Goal: Complete application form: Complete application form

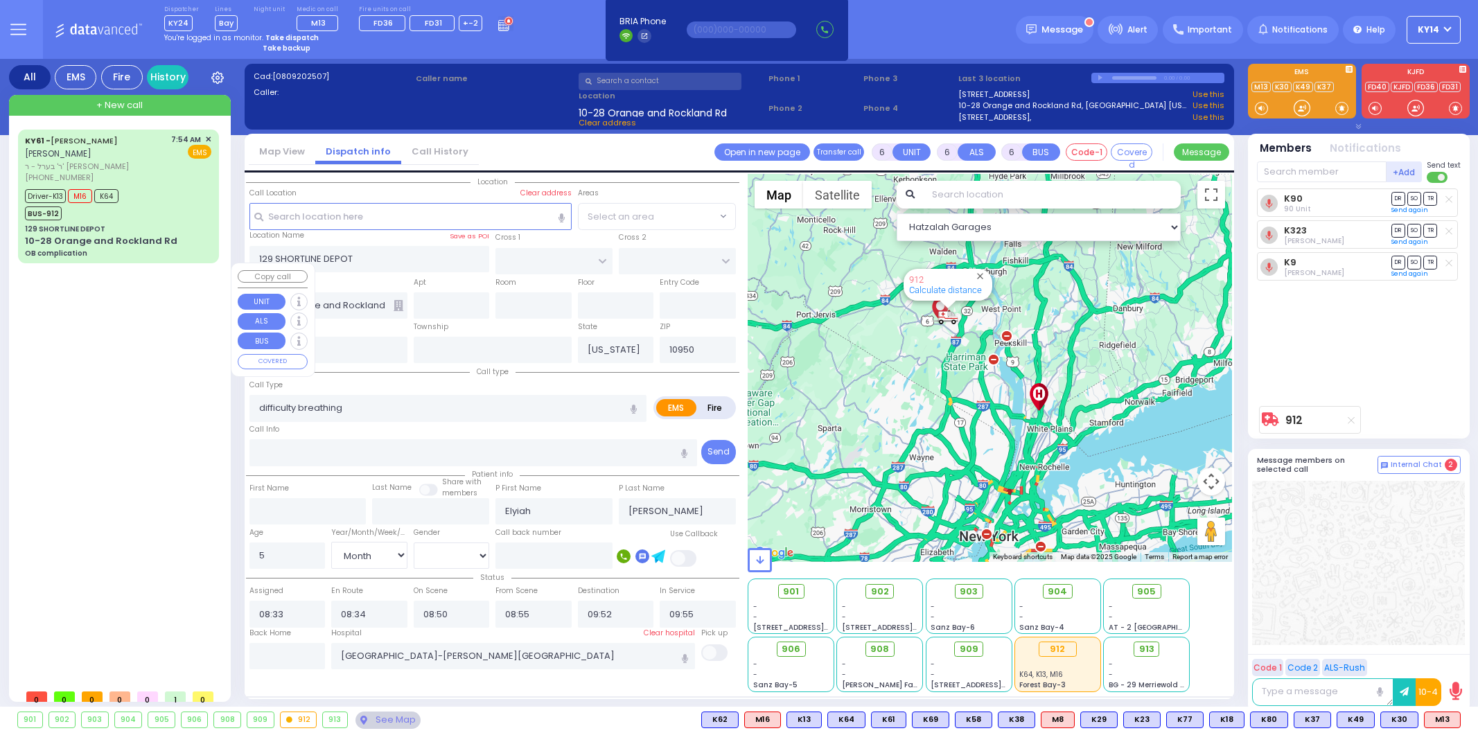
select select "Month"
select select "[DEMOGRAPHIC_DATA]"
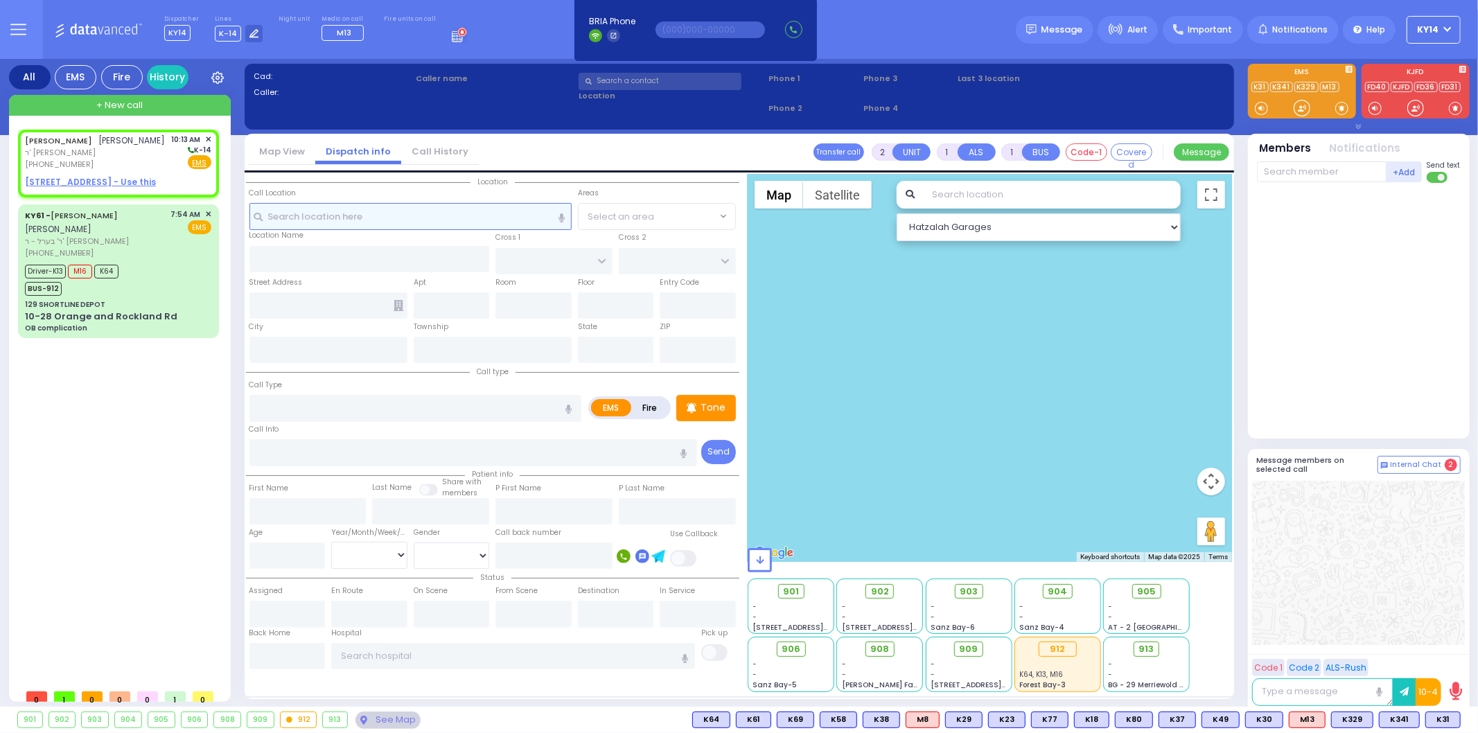
select select
radio input "true"
type input "ZALMEN LEIB"
type input "FRIEDMAN"
select select
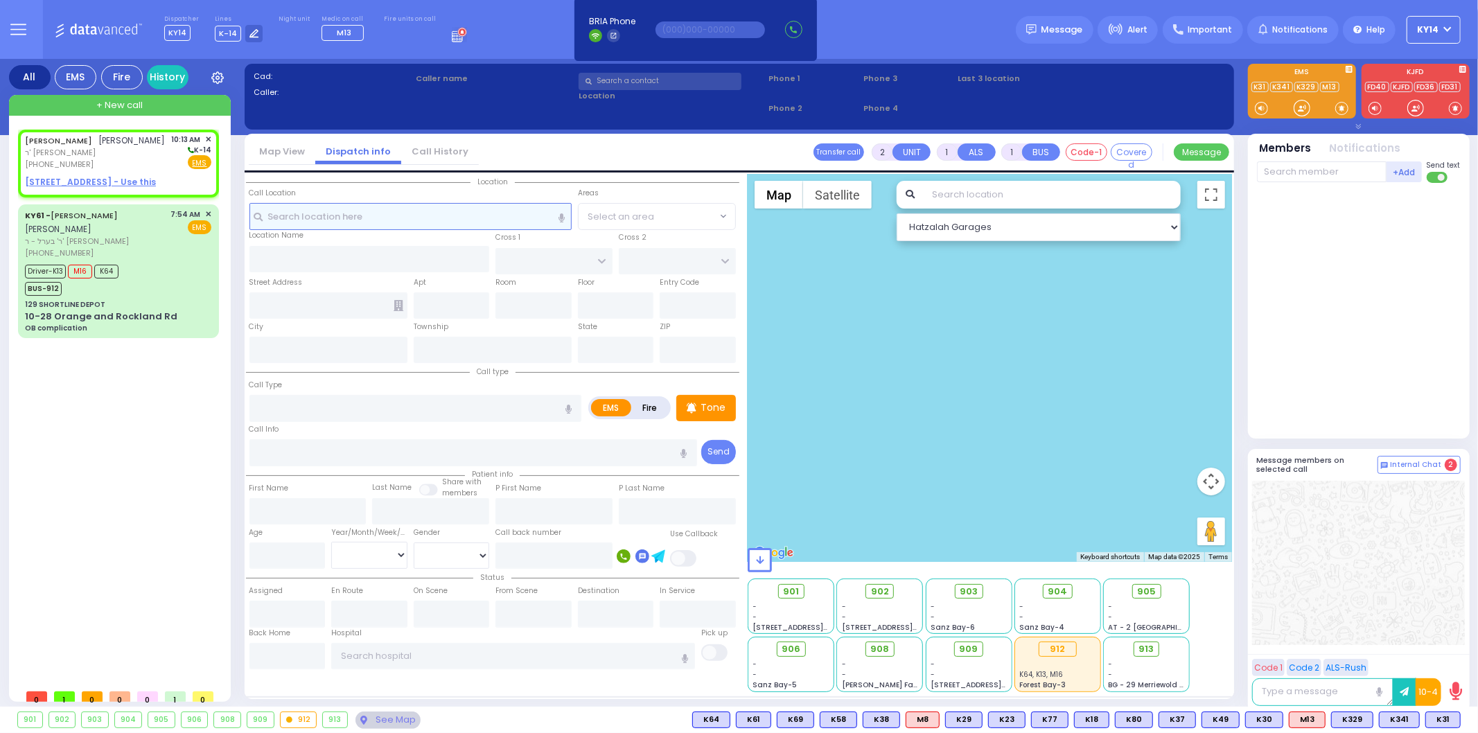
type input "10:13"
select select "Hatzalah Garages"
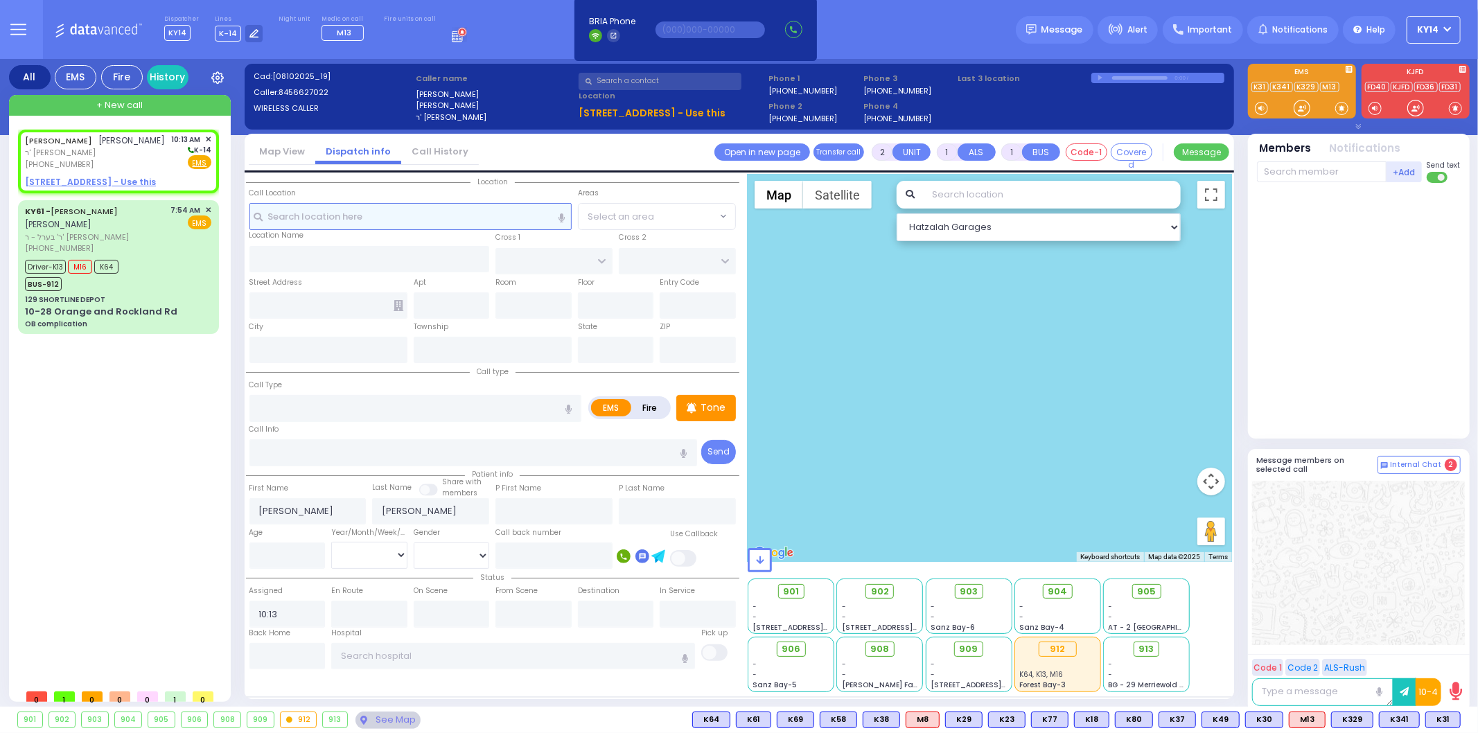
select select
radio input "true"
select select
select select "Hatzalah Garages"
select select
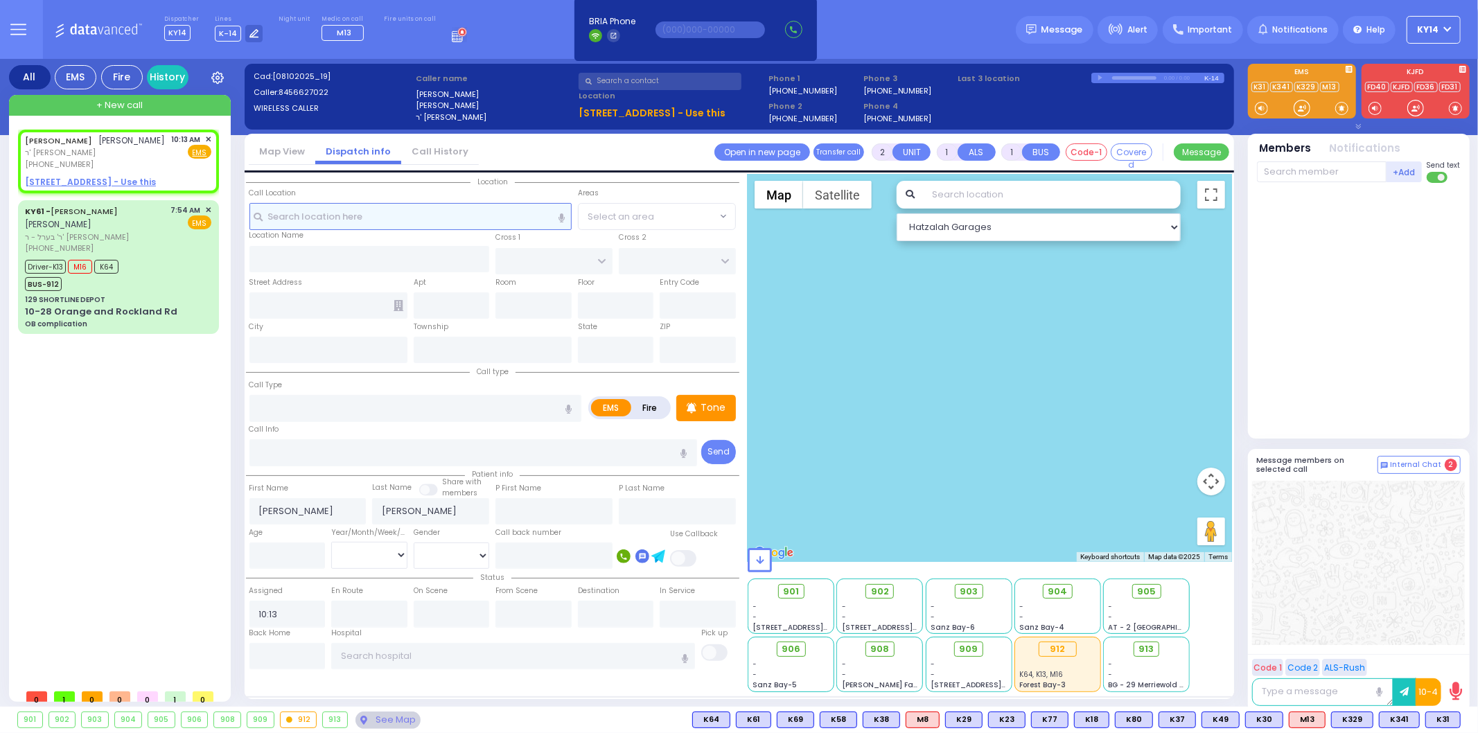
radio input "true"
select select
select select "Hatzalah Garages"
select select
radio input "true"
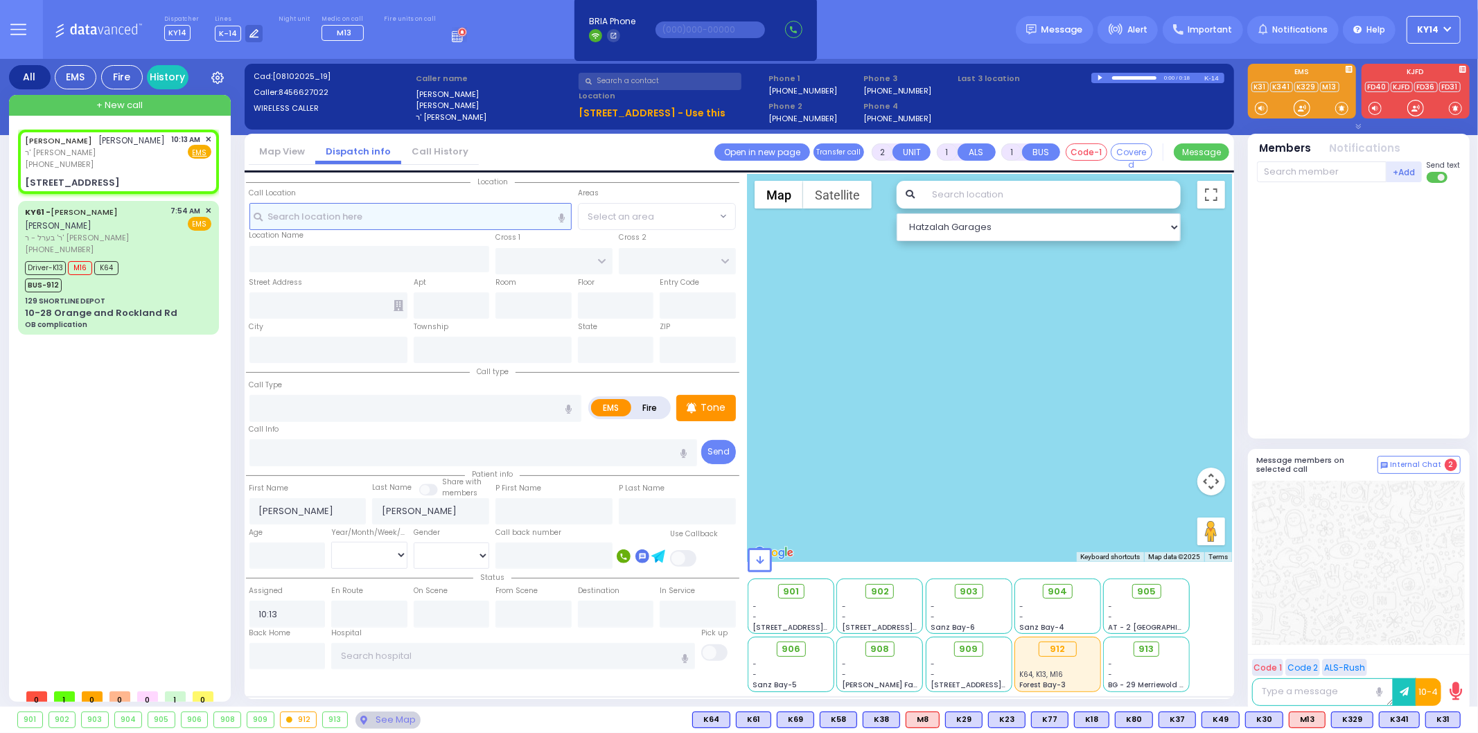
select select
select select "Hatzalah Garages"
type input "LUBLIN WAY"
type input "RIMENEV COURT"
type input "2 LUBLIN WAY"
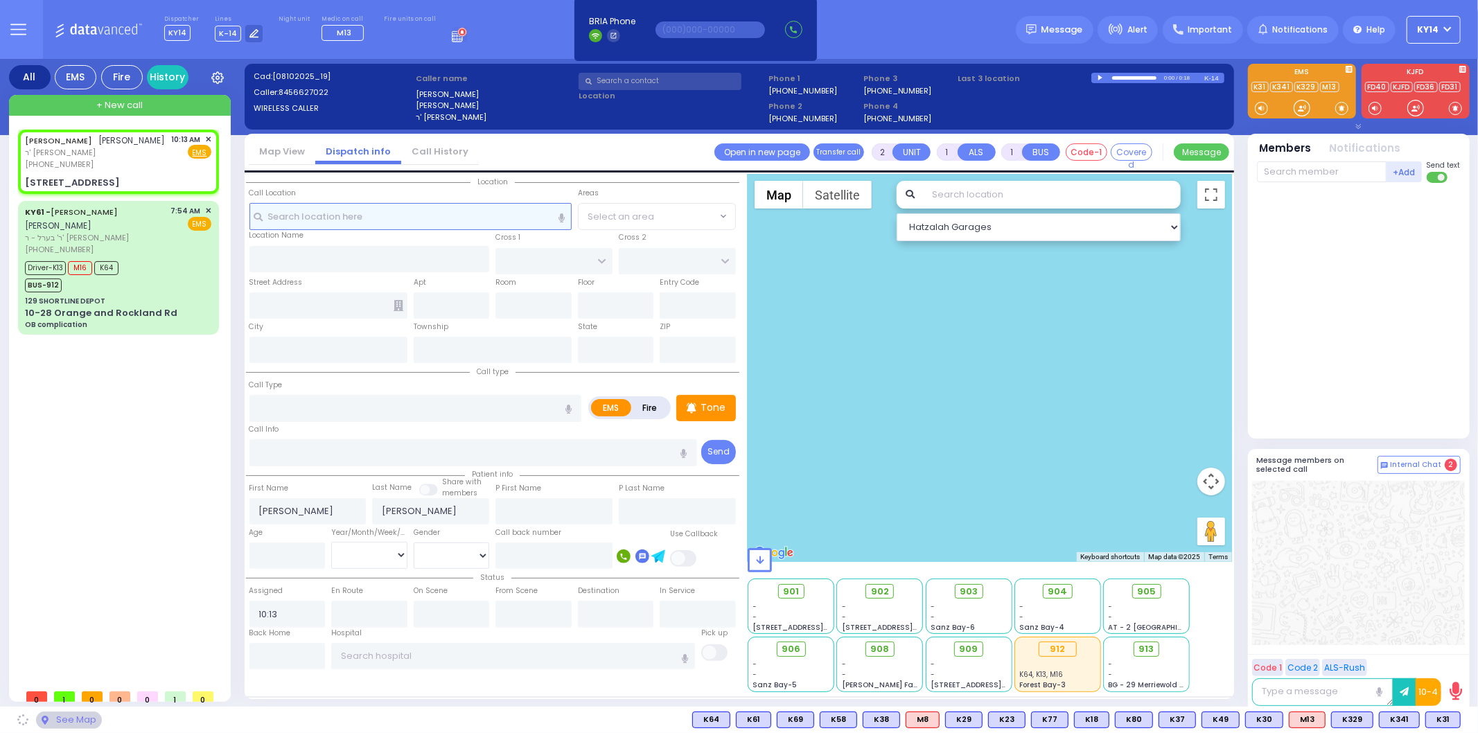
type input "304"
type input "Monroe"
type input "[US_STATE]"
type input "10950"
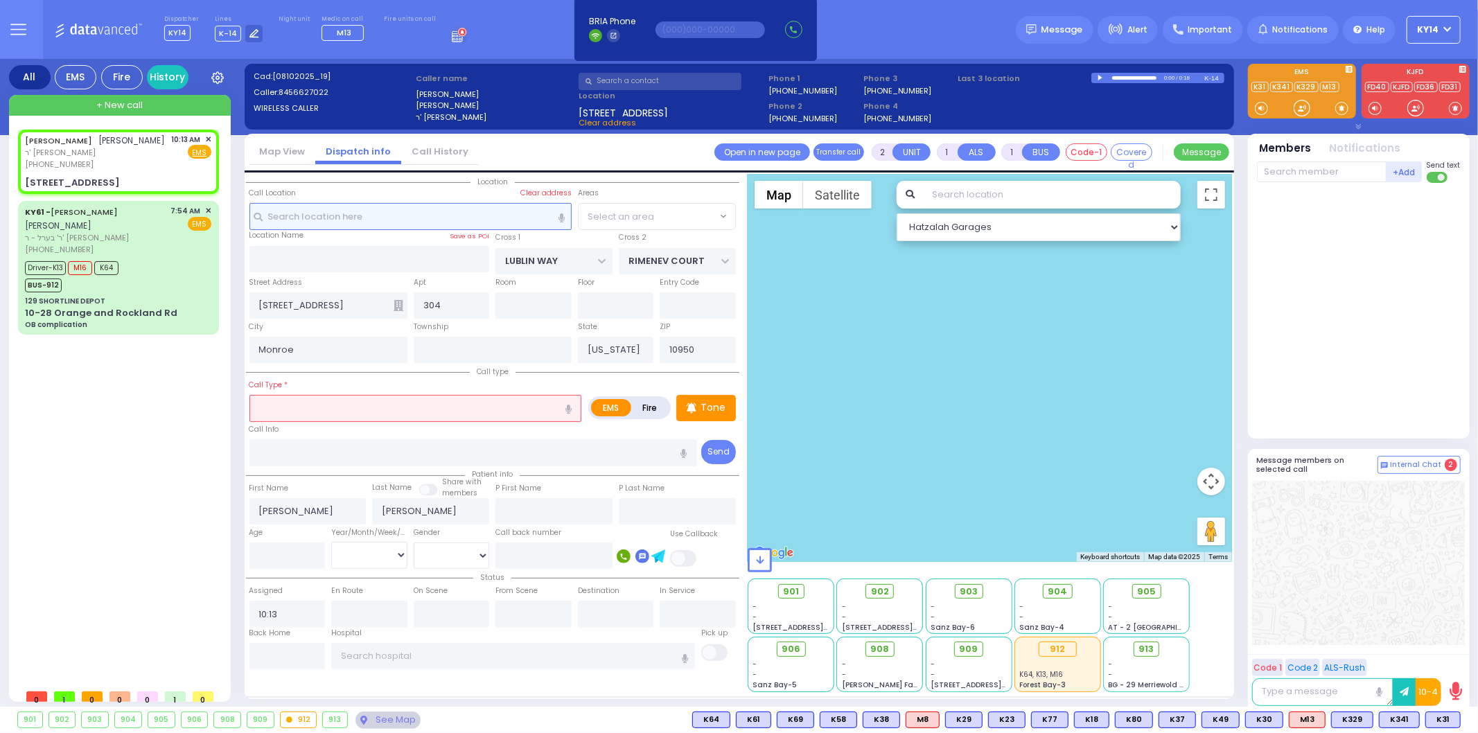
select select "SECTION 1"
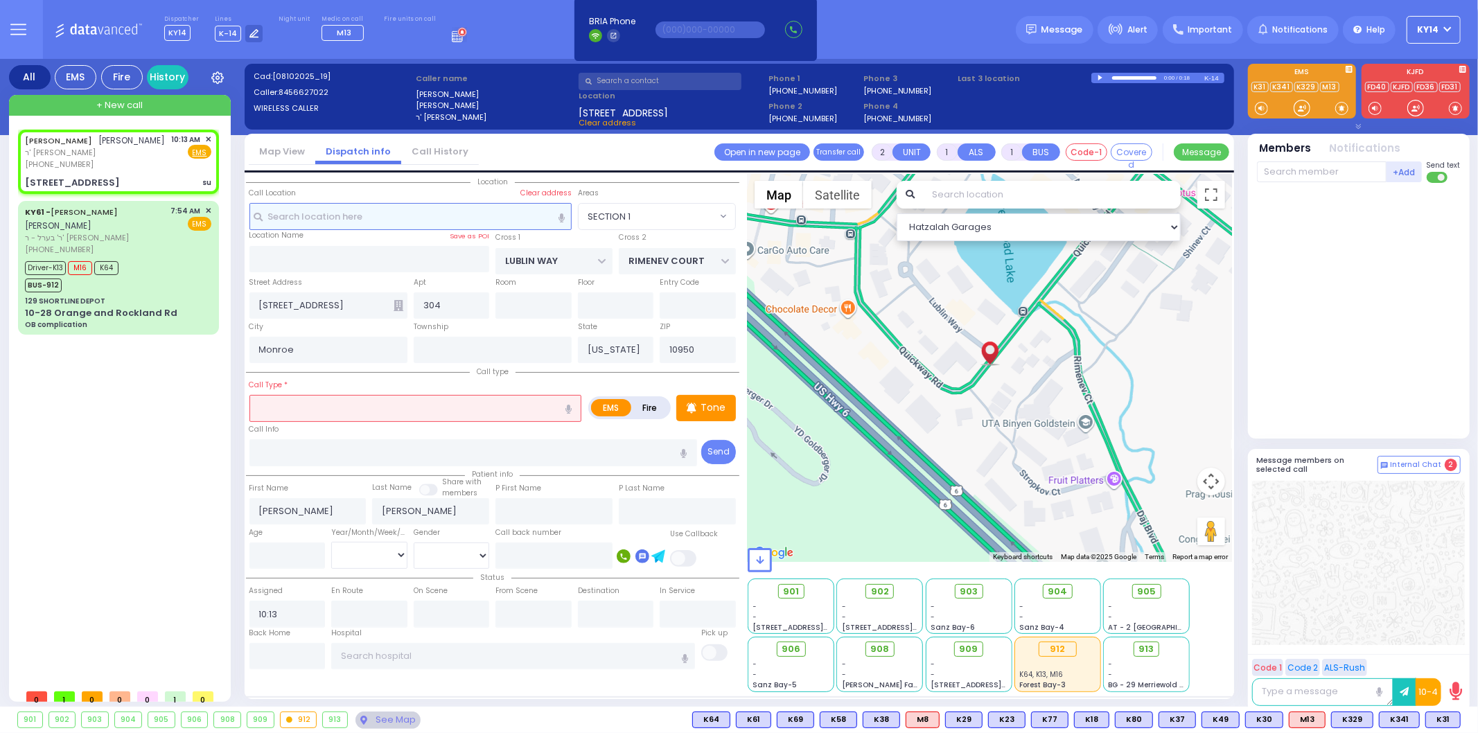
select select
type input "su"
radio input "true"
select select
select select "Hatzalah Garages"
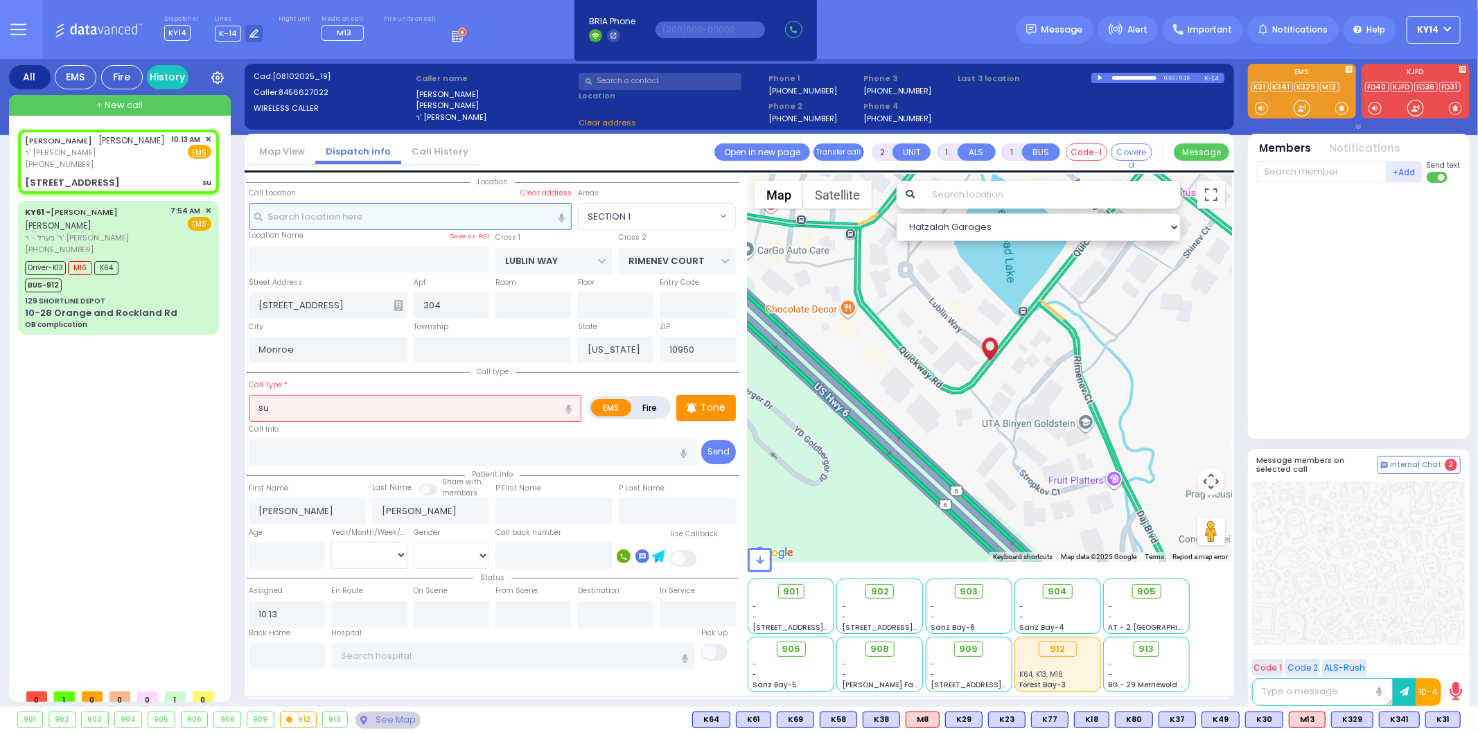
select select "SECTION 1"
select select
type input "s"
radio input "true"
select select
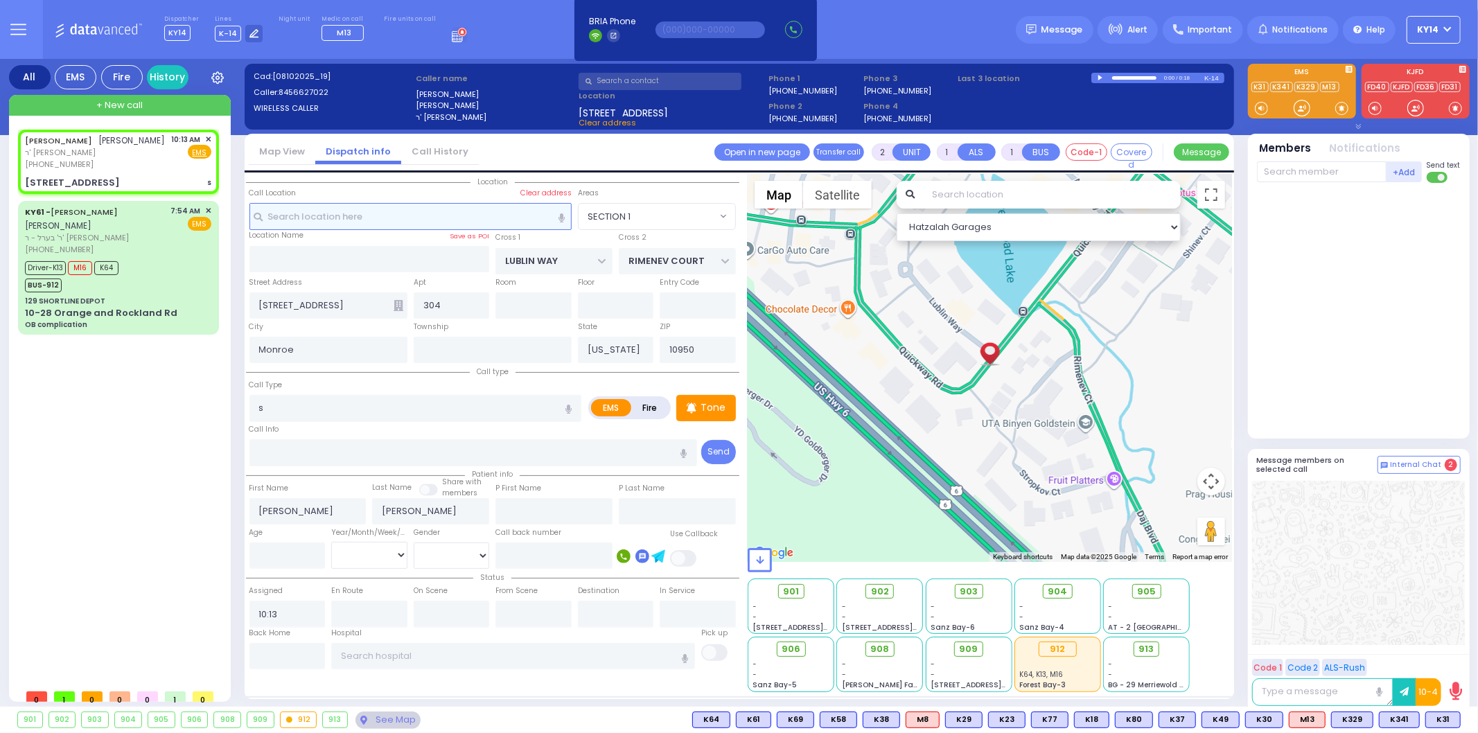
select select "Hatzalah Garages"
select select "SECTION 1"
type input "3"
type input "2"
select select
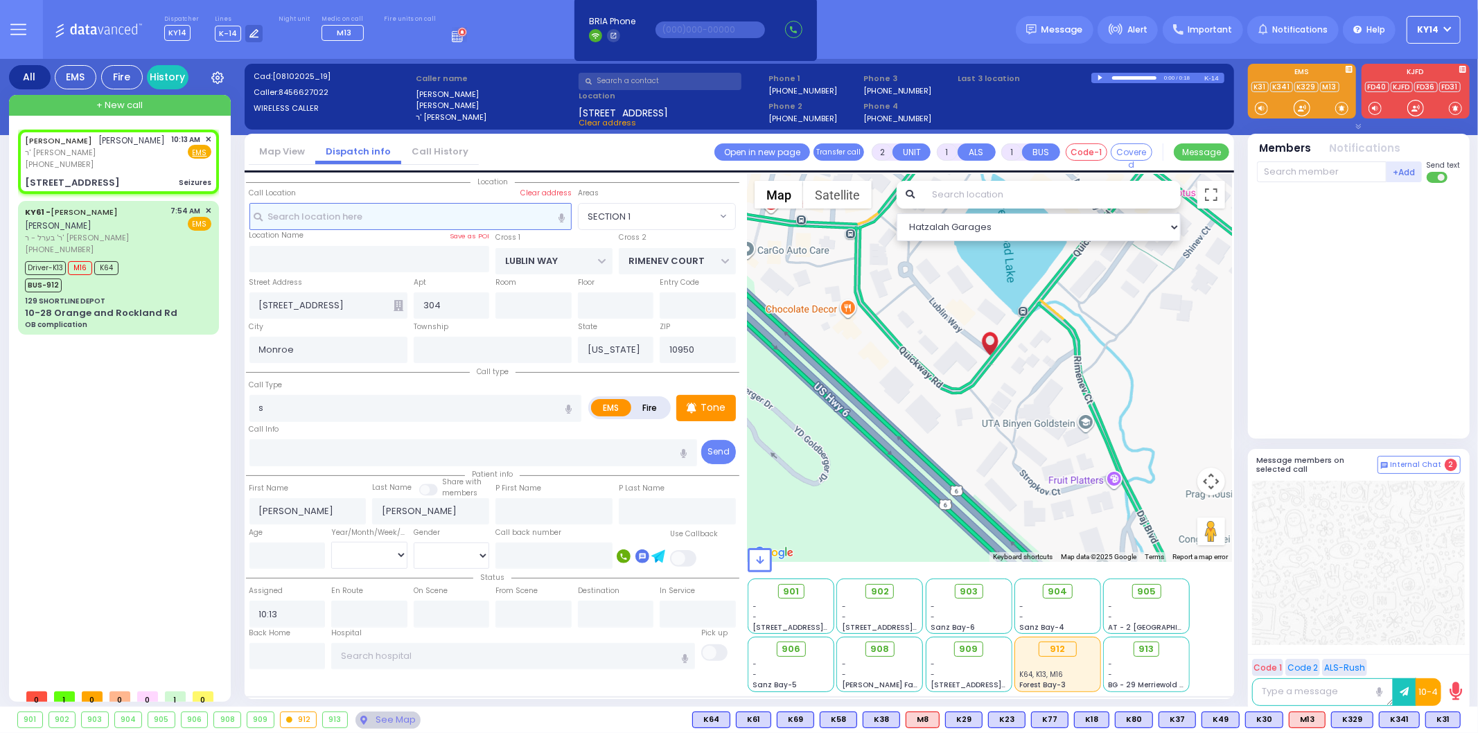
type input "Seizures"
radio input "true"
select select
select select "Hatzalah Garages"
select select "SECTION 1"
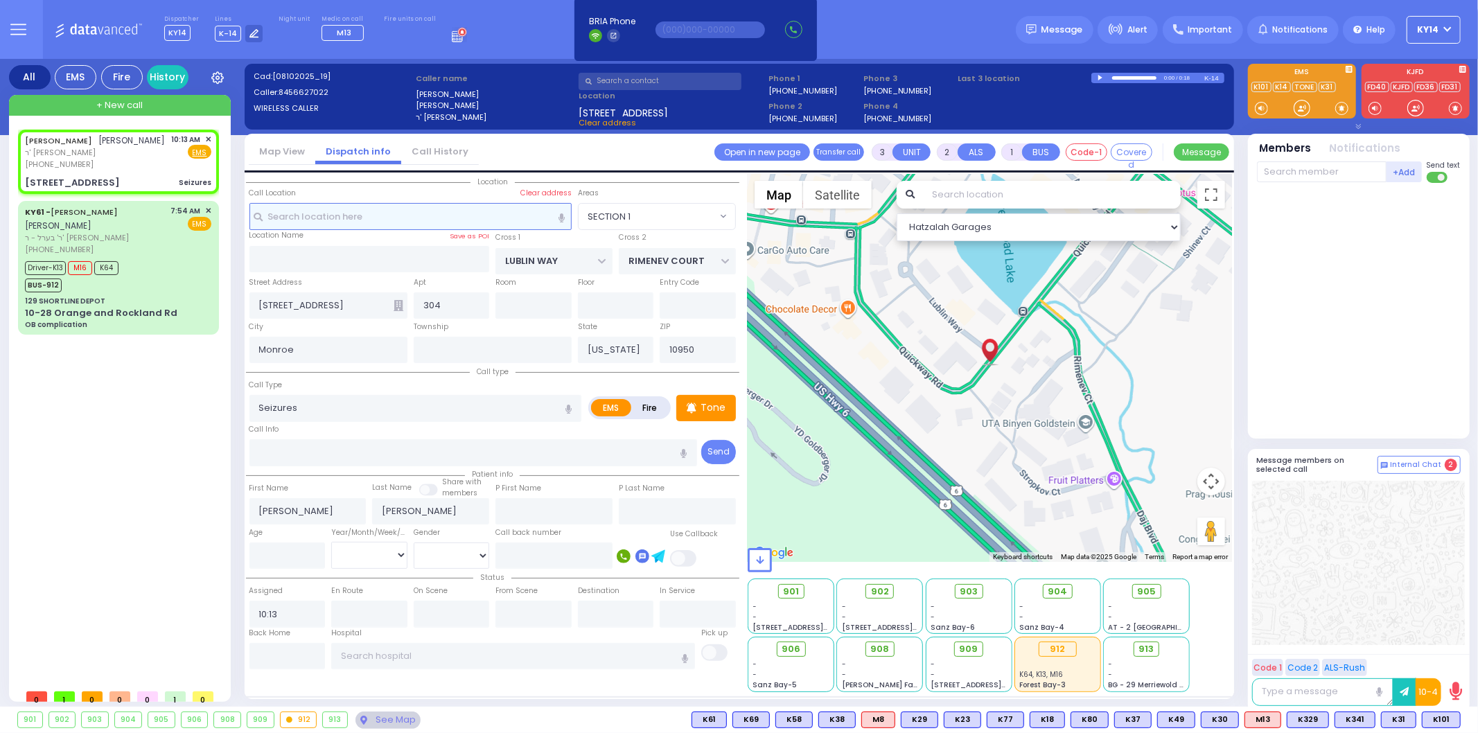
select select
radio input "true"
select select
type input "10:14"
select select "Hatzalah Garages"
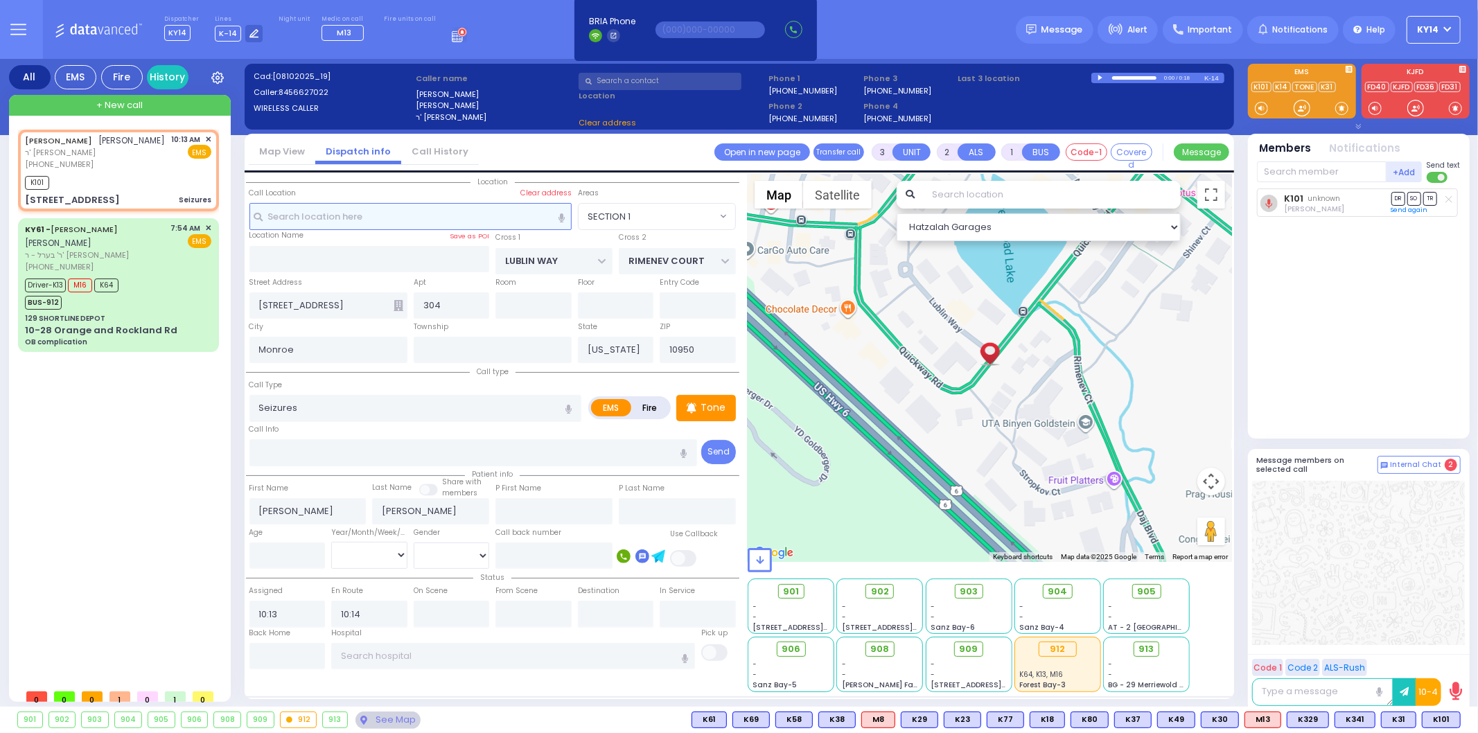
select select
radio input "true"
select select
select select "Hatzalah Garages"
select select
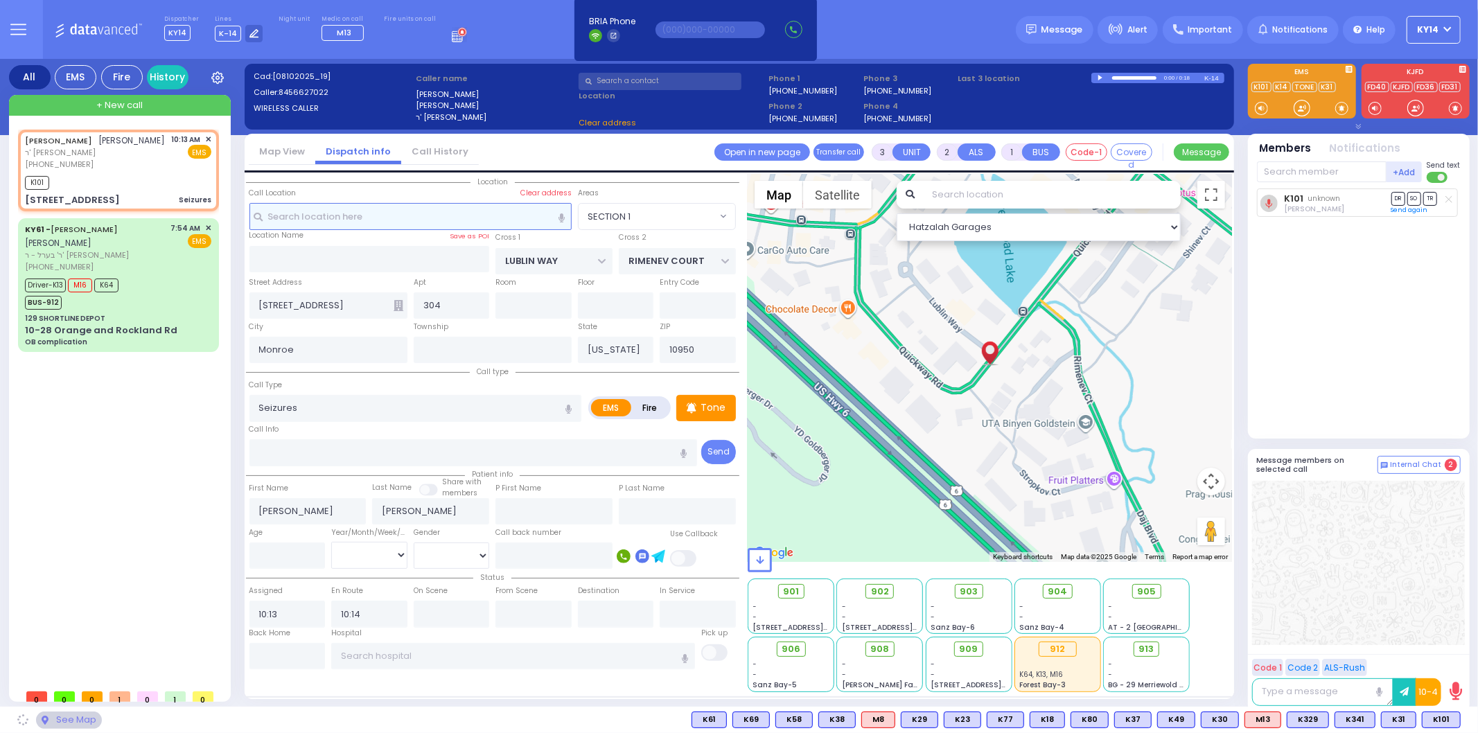
radio input "true"
select select
select select "Hatzalah Garages"
select select "SECTION 1"
select select
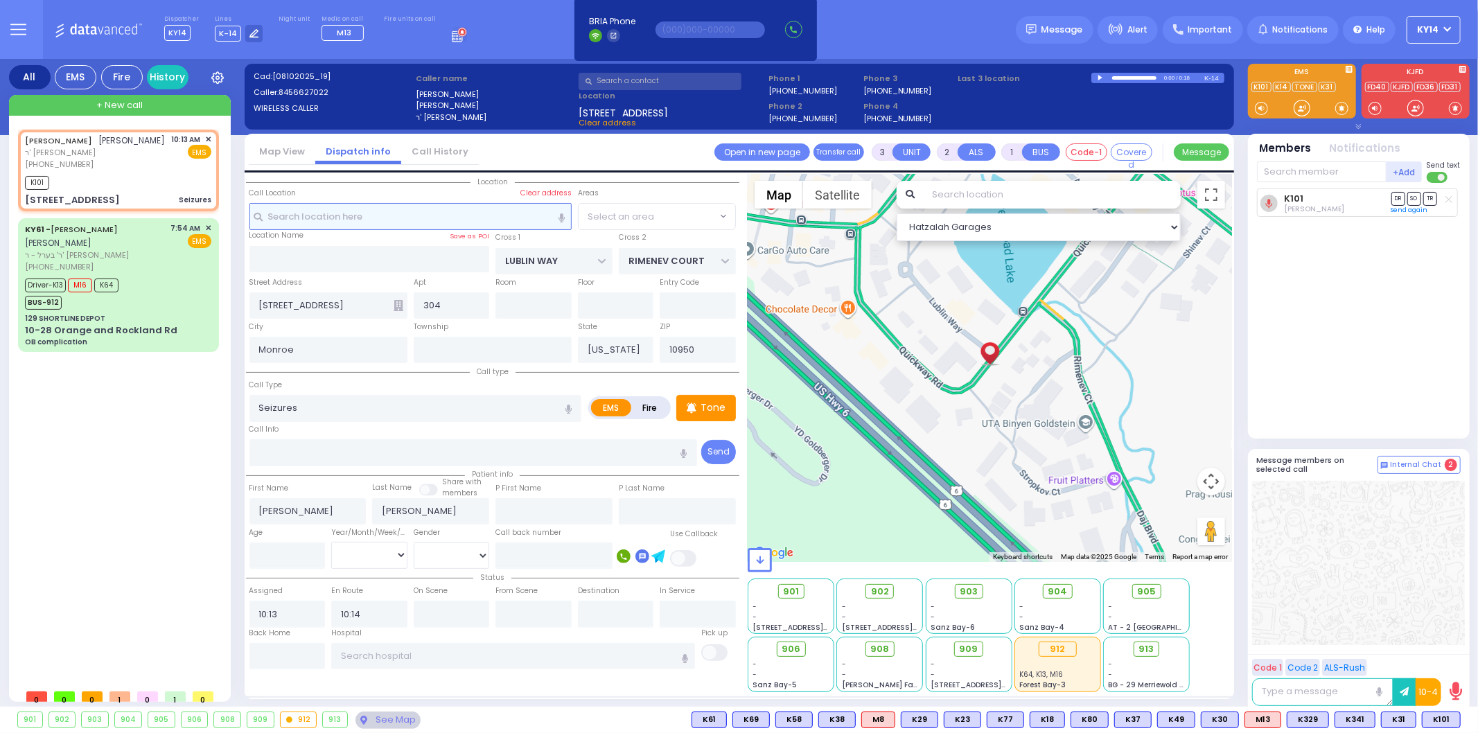
radio input "true"
select select
select select "Hatzalah Garages"
select select "SECTION 1"
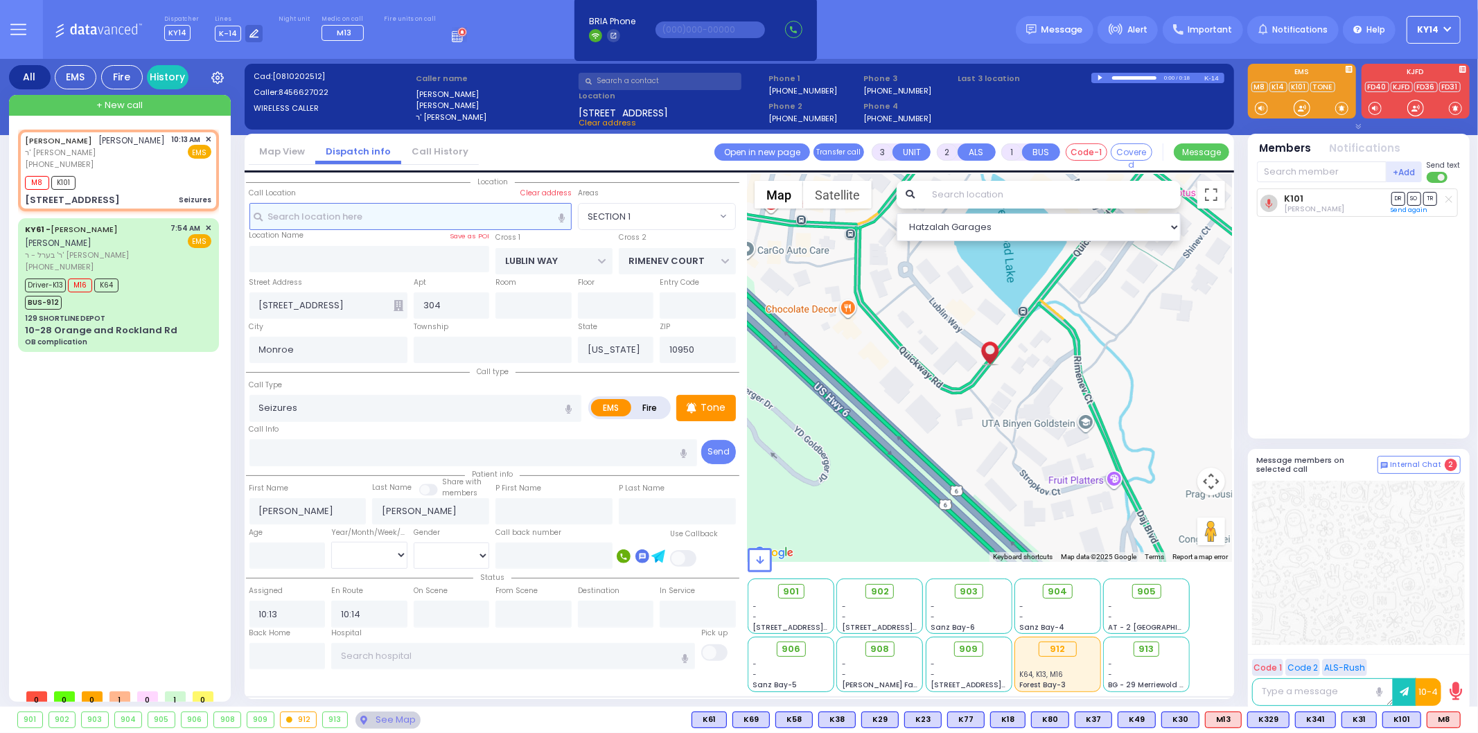
select select
radio input "true"
select select
select select "Hatzalah Garages"
select select "SECTION 1"
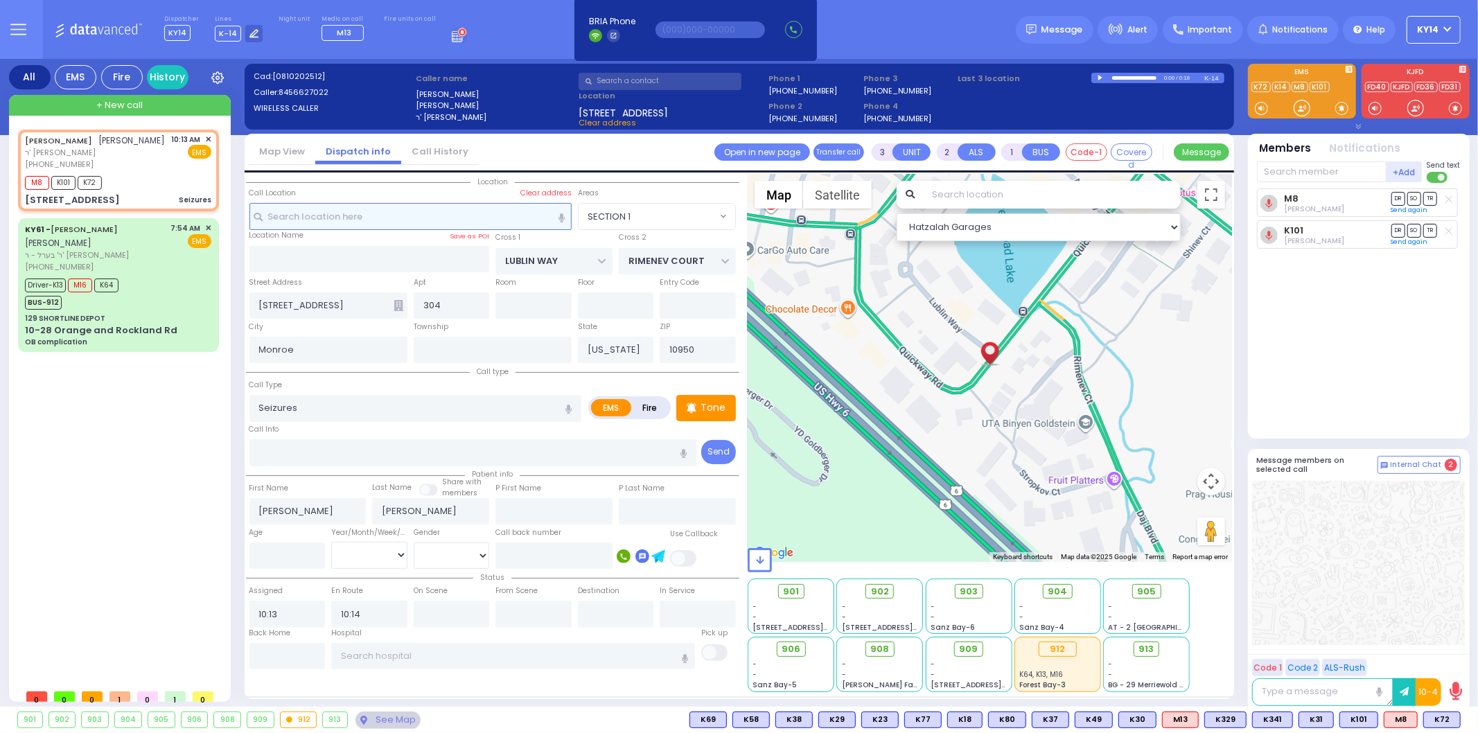
select select
radio input "true"
select select
select select "Hatzalah Garages"
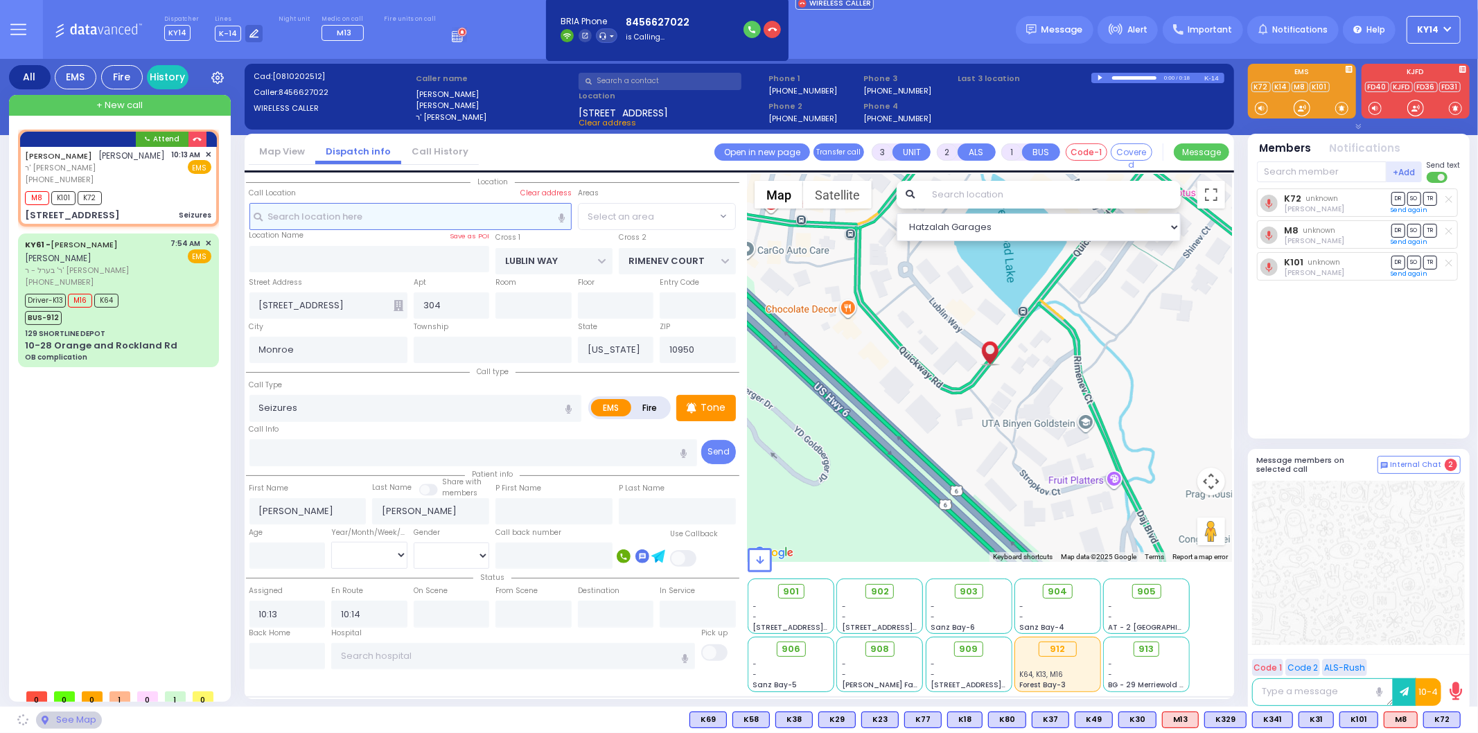
select select "SECTION 1"
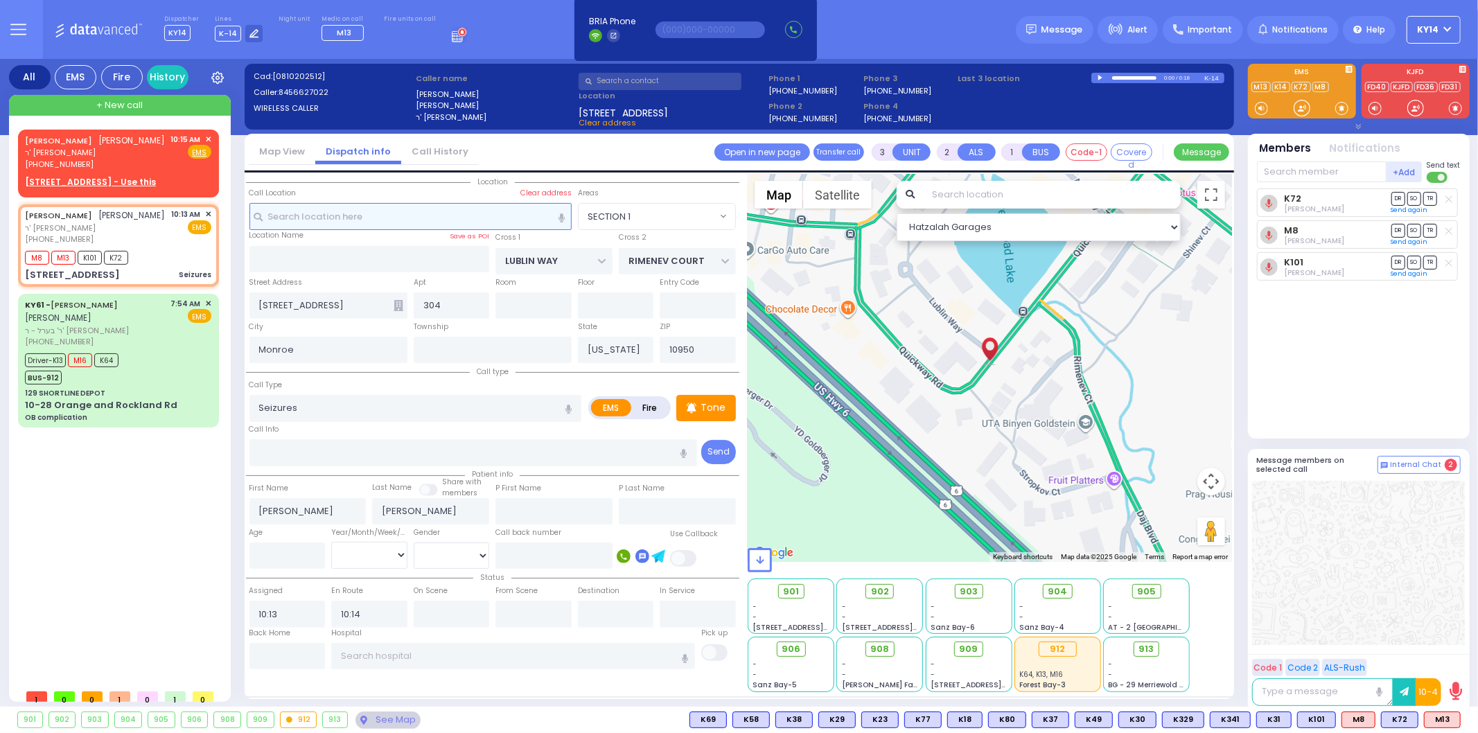
select select
radio input "true"
select select
select select "Hatzalah Garages"
select select "SECTION 1"
